Goal: Task Accomplishment & Management: Use online tool/utility

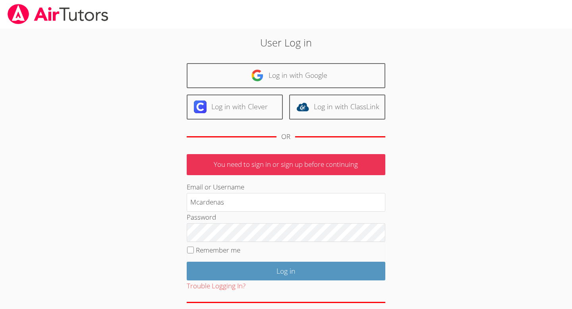
type input "Mcardenas"
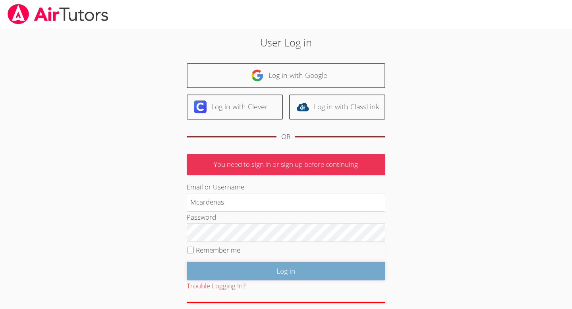
click at [214, 270] on input "Log in" at bounding box center [286, 271] width 199 height 19
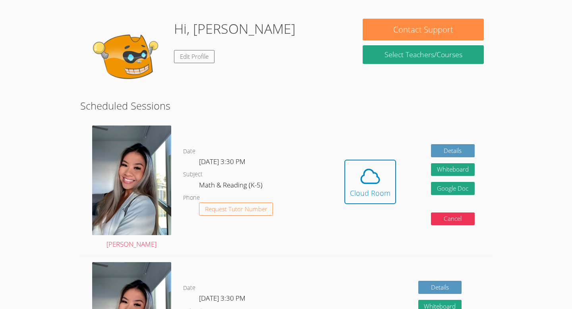
scroll to position [112, 0]
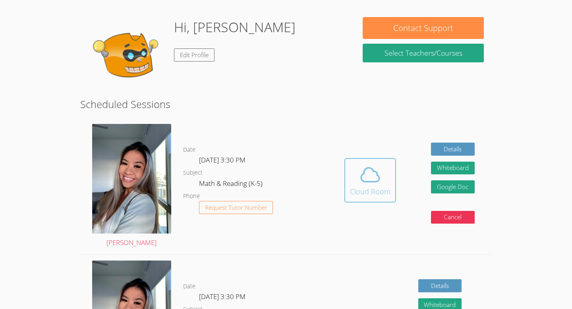
click at [376, 186] on div "Cloud Room" at bounding box center [370, 191] width 41 height 11
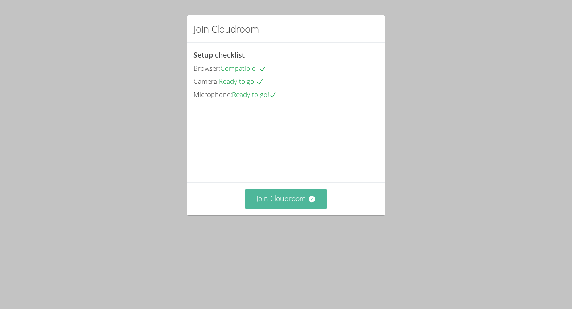
click at [322, 209] on button "Join Cloudroom" at bounding box center [285, 198] width 81 height 19
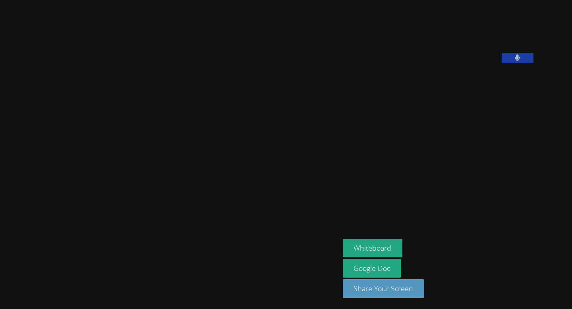
click at [343, 248] on div "Whiteboard Google Doc Share Your Screen" at bounding box center [439, 272] width 192 height 66
click at [391, 248] on button "Whiteboard" at bounding box center [373, 248] width 60 height 19
